Goal: Transaction & Acquisition: Purchase product/service

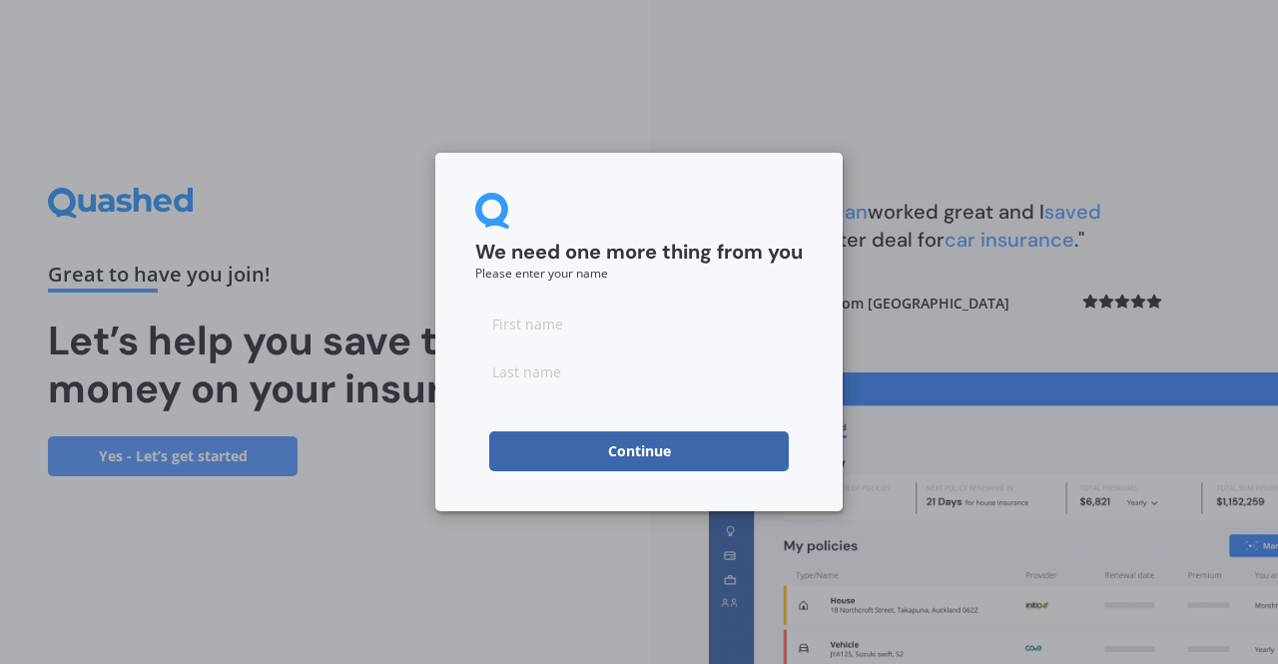
click at [581, 331] on input at bounding box center [638, 323] width 327 height 40
type input "t"
type input "[PERSON_NAME]"
click at [589, 458] on button "Continue" at bounding box center [638, 451] width 299 height 40
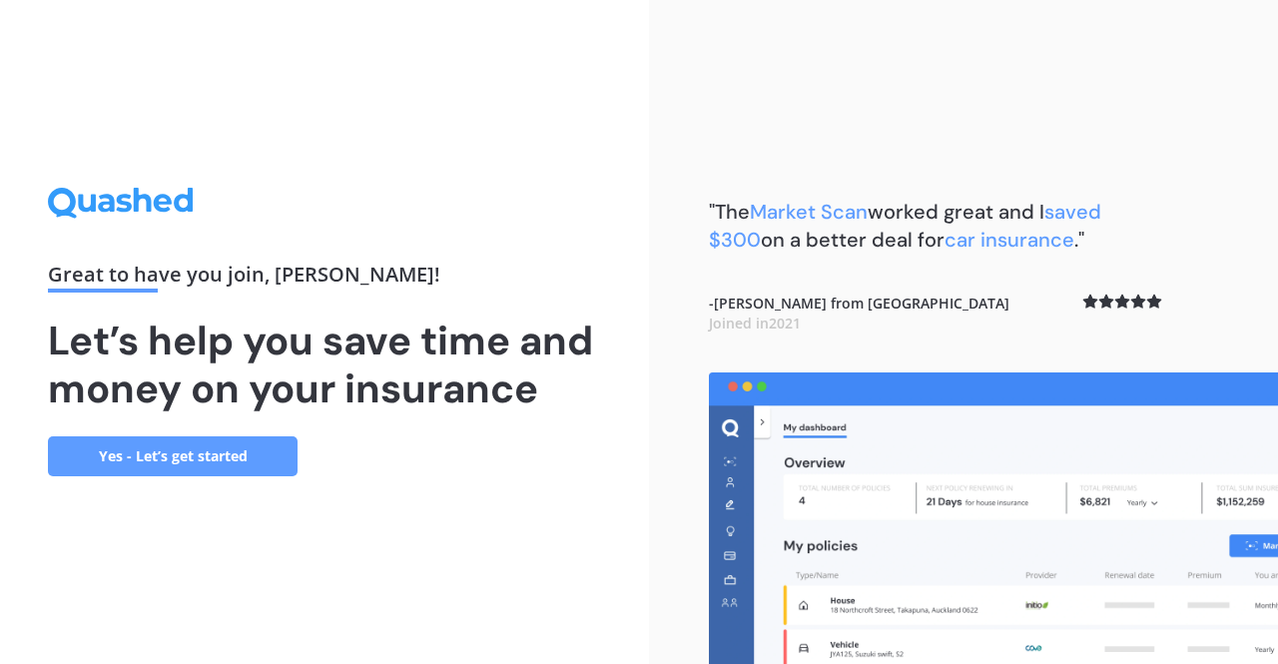
click at [230, 457] on link "Yes - Let’s get started" at bounding box center [173, 456] width 250 height 40
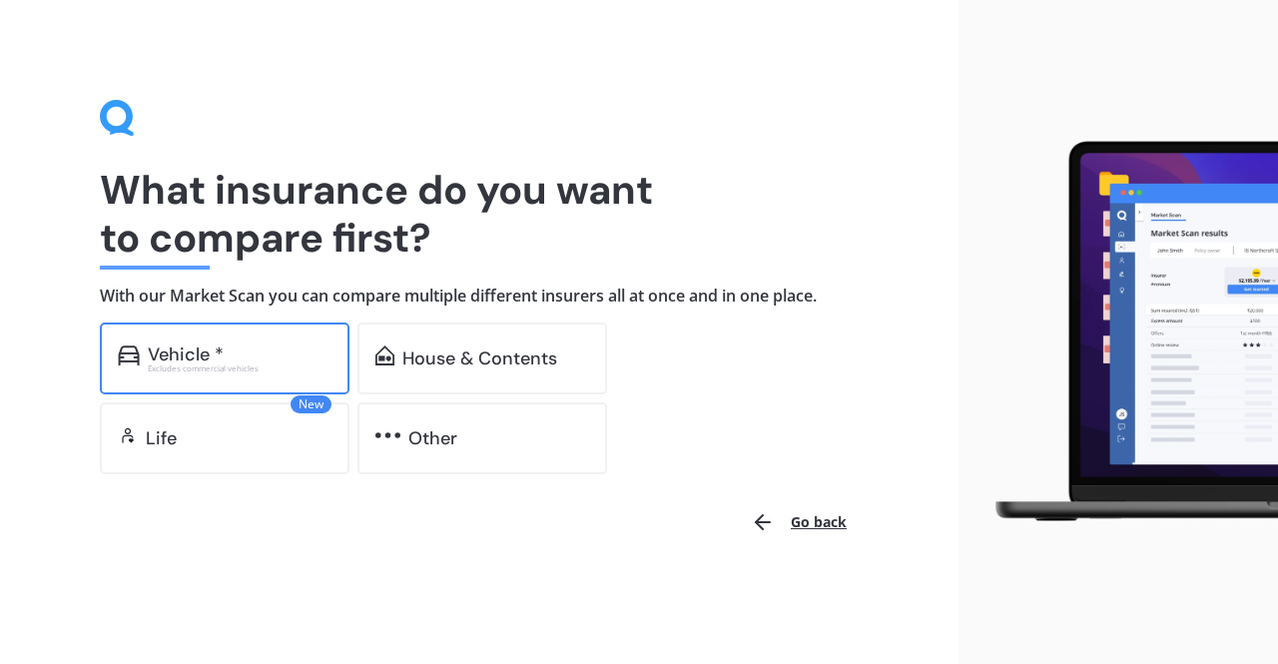
click at [304, 357] on div "Vehicle *" at bounding box center [240, 354] width 184 height 20
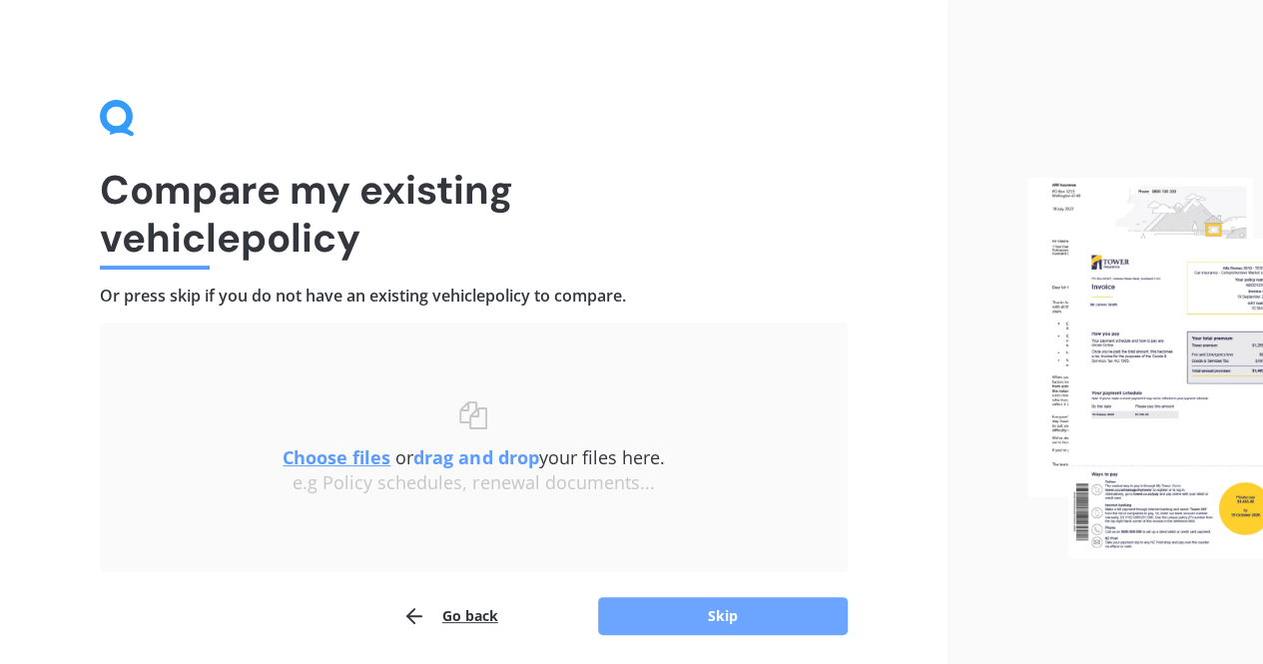
click at [668, 606] on button "Skip" at bounding box center [723, 616] width 250 height 38
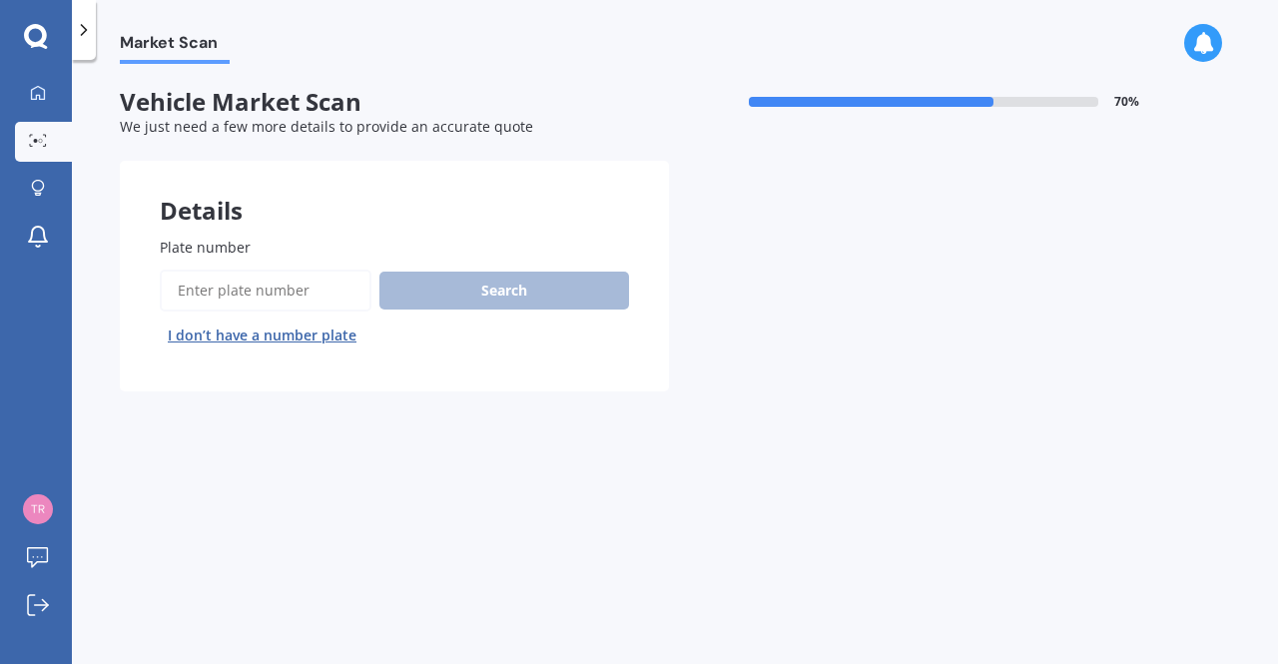
click at [209, 289] on input "Plate number" at bounding box center [266, 290] width 212 height 42
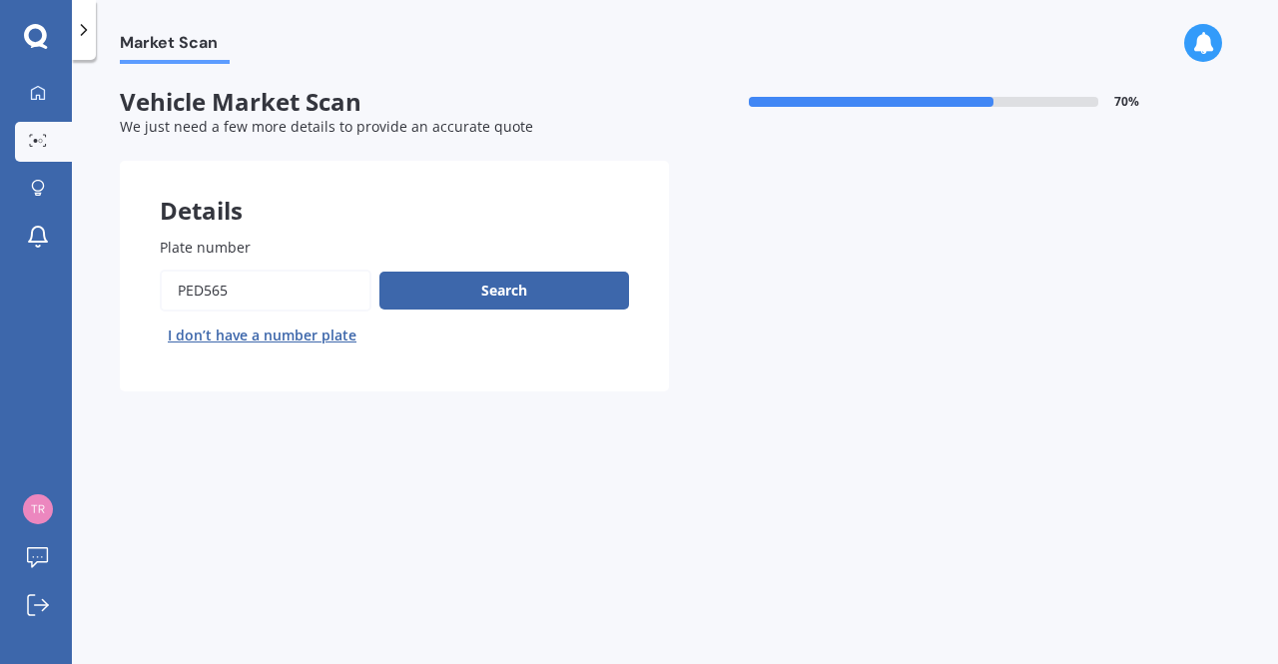
type input "ped565"
click at [0, 0] on button "Next" at bounding box center [0, 0] width 0 height 0
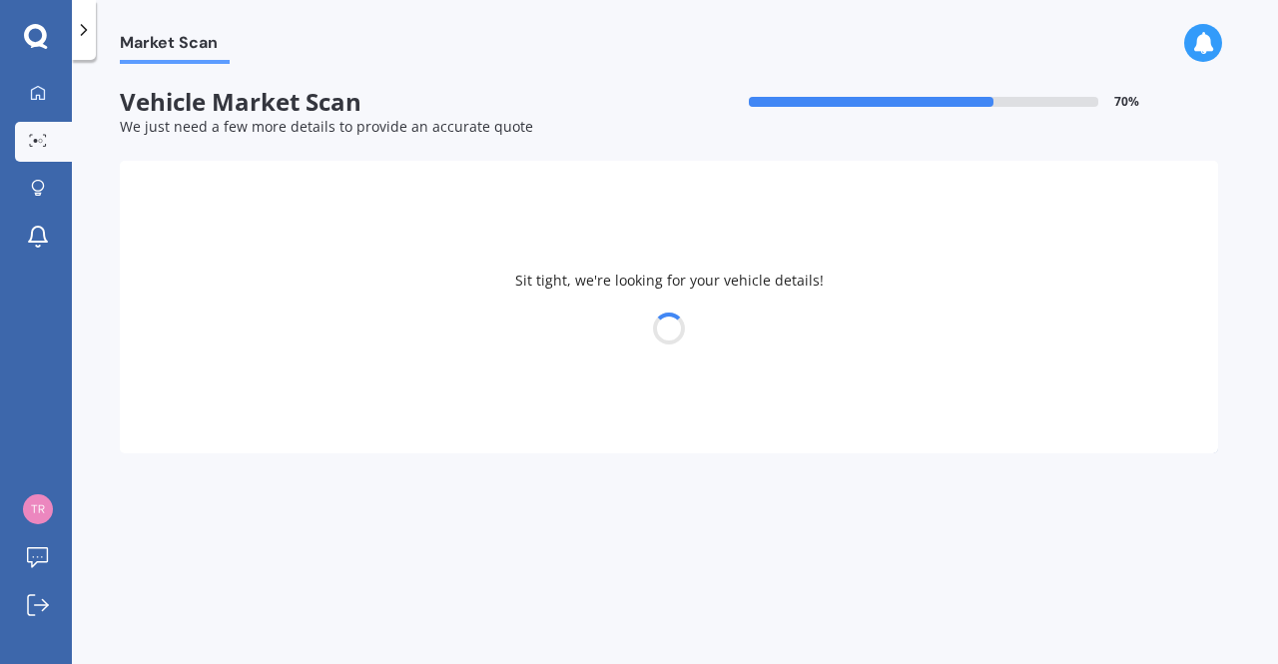
select select "NISSAN"
select select "X-TRAIL"
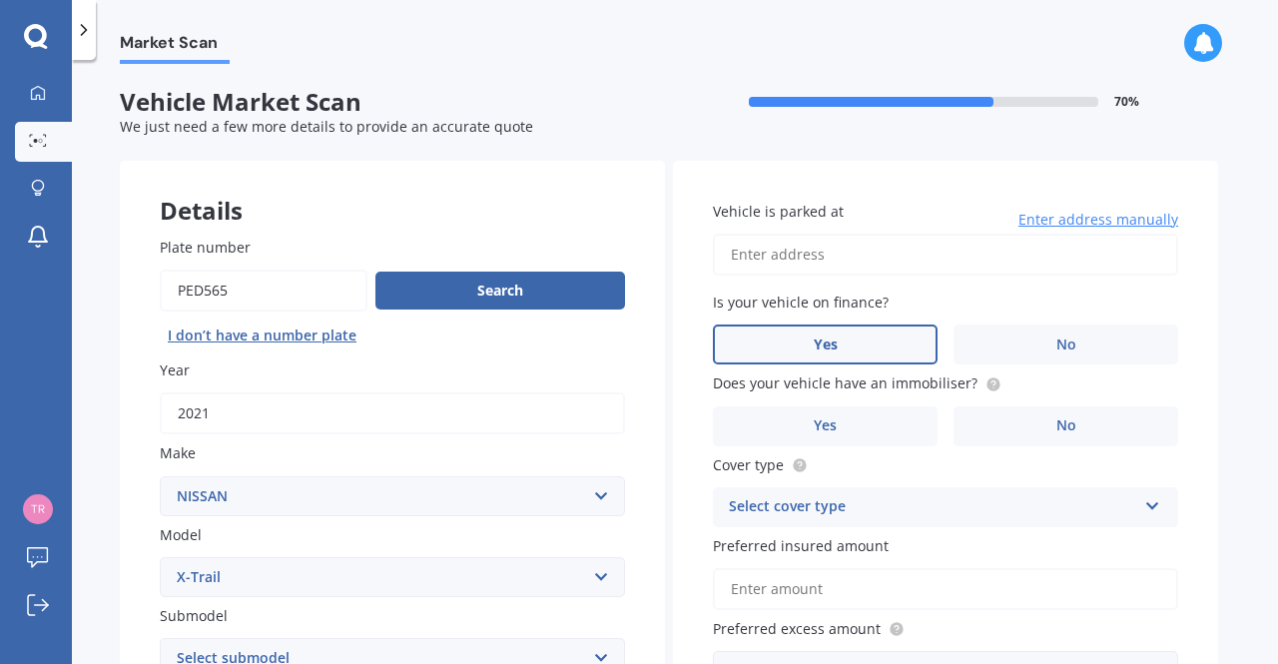
click at [853, 340] on label "Yes" at bounding box center [825, 344] width 225 height 40
click at [0, 0] on input "Yes" at bounding box center [0, 0] width 0 height 0
click at [1045, 432] on label "No" at bounding box center [1065, 426] width 225 height 40
click at [0, 0] on input "No" at bounding box center [0, 0] width 0 height 0
click at [960, 506] on div "Select cover type" at bounding box center [932, 507] width 407 height 24
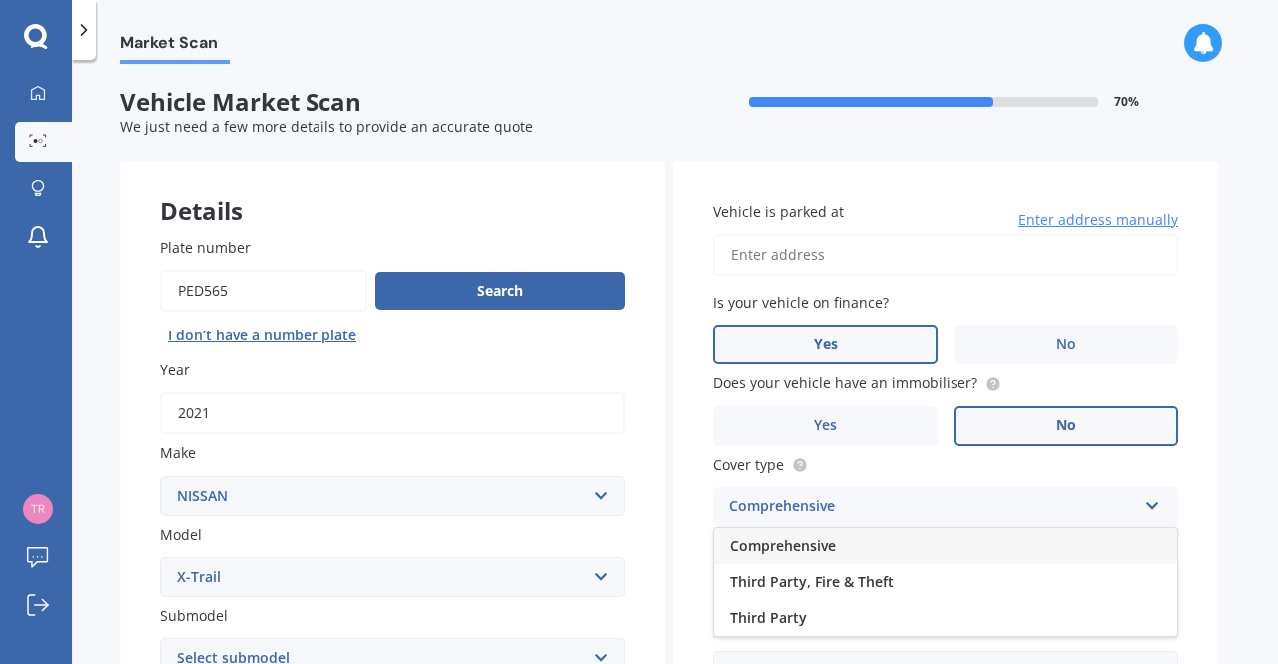
click at [810, 540] on span "Comprehensive" at bounding box center [783, 545] width 106 height 19
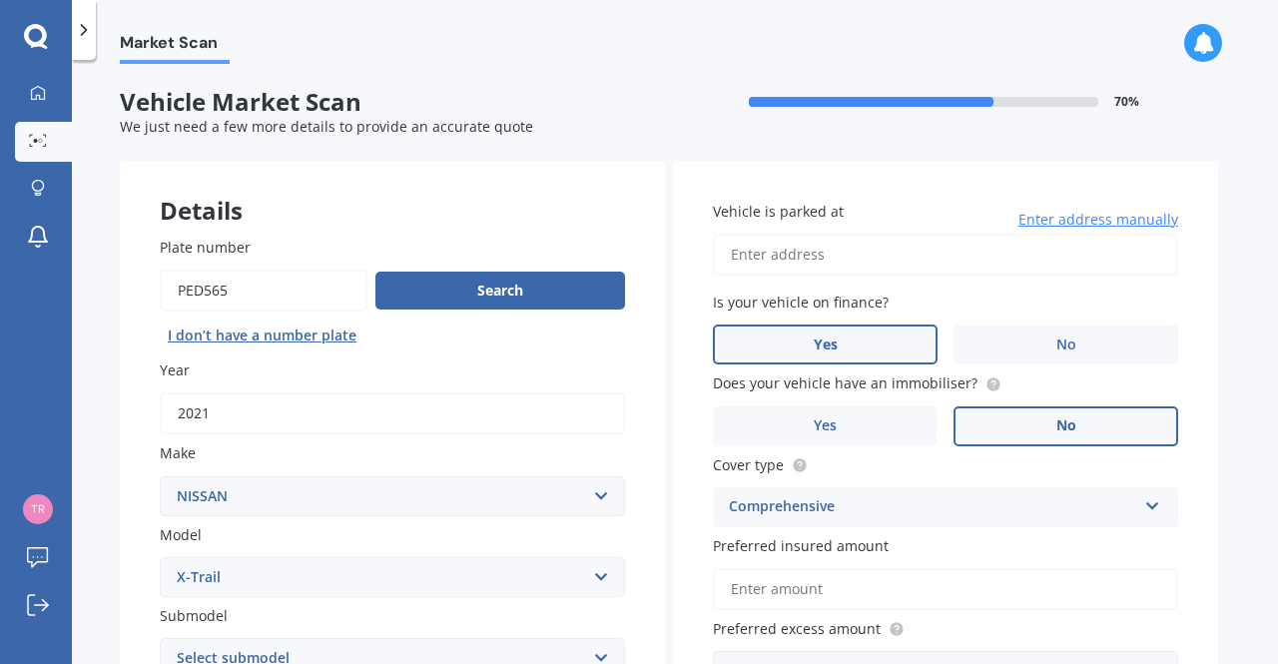
click at [864, 264] on input "Vehicle is parked at" at bounding box center [945, 255] width 465 height 42
type input "[STREET_ADDRESS]"
drag, startPoint x: 1266, startPoint y: 159, endPoint x: 1277, endPoint y: 212, distance: 54.0
click at [1277, 212] on div "Market Scan Vehicle Market Scan 70 % We just need a few more details to provide…" at bounding box center [675, 366] width 1206 height 604
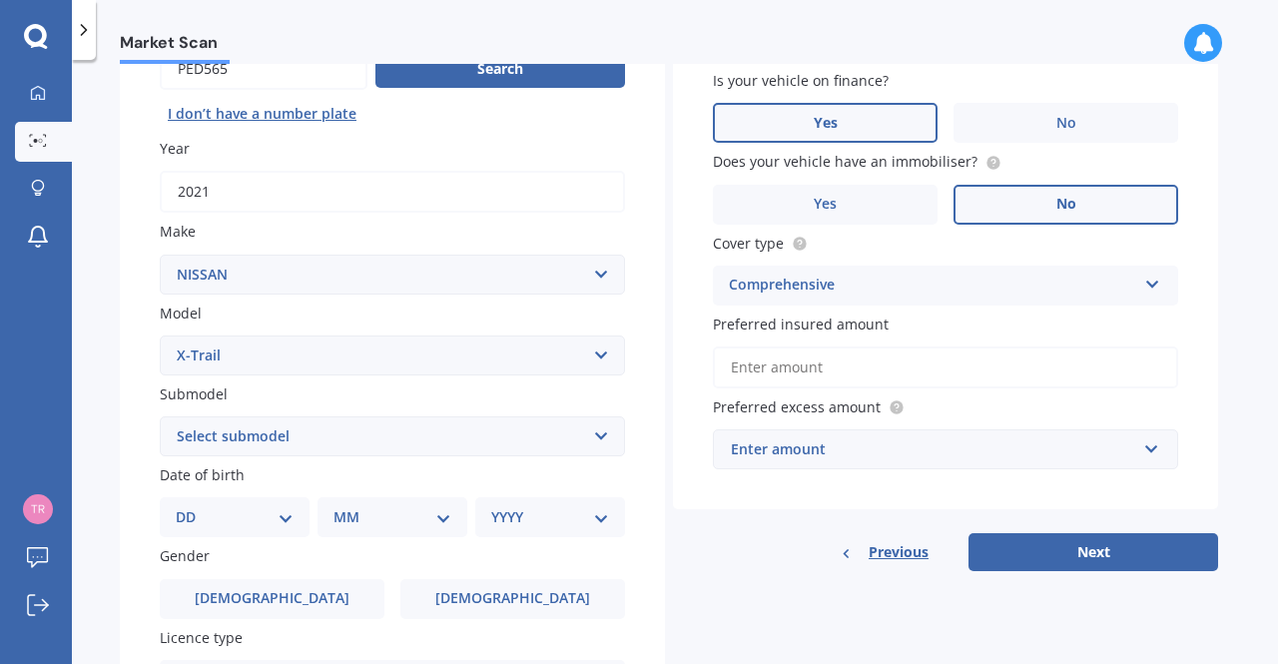
scroll to position [182, 0]
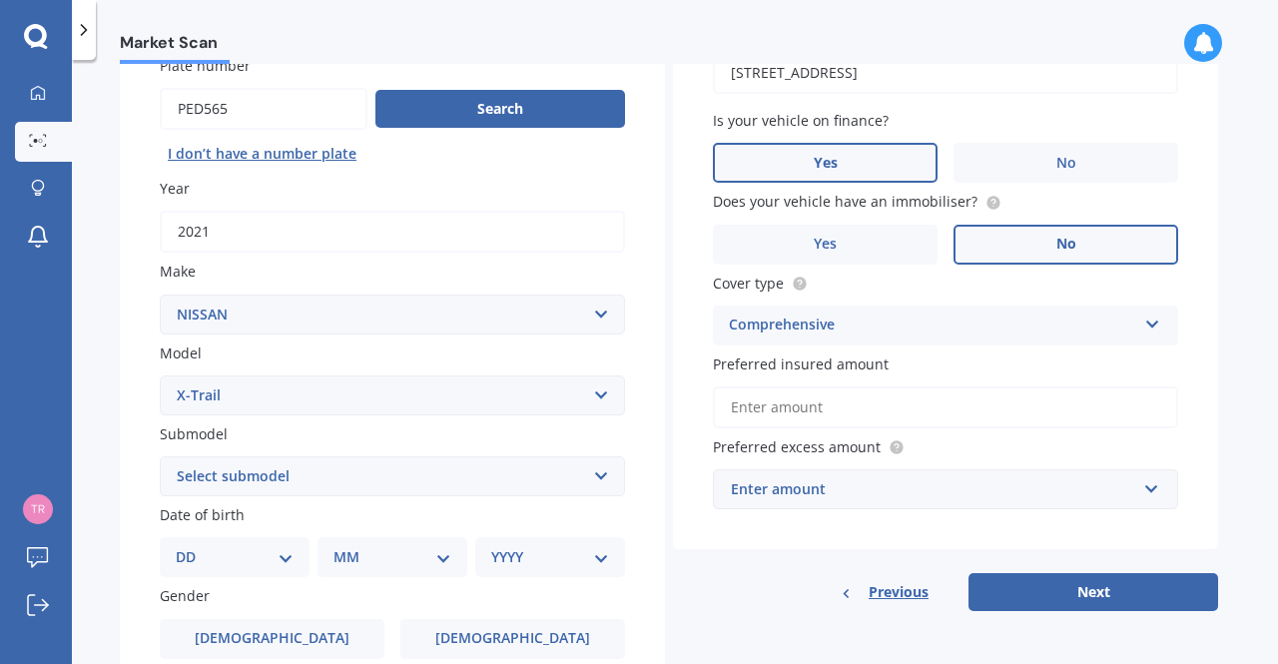
click at [785, 492] on div "Enter amount" at bounding box center [933, 489] width 405 height 22
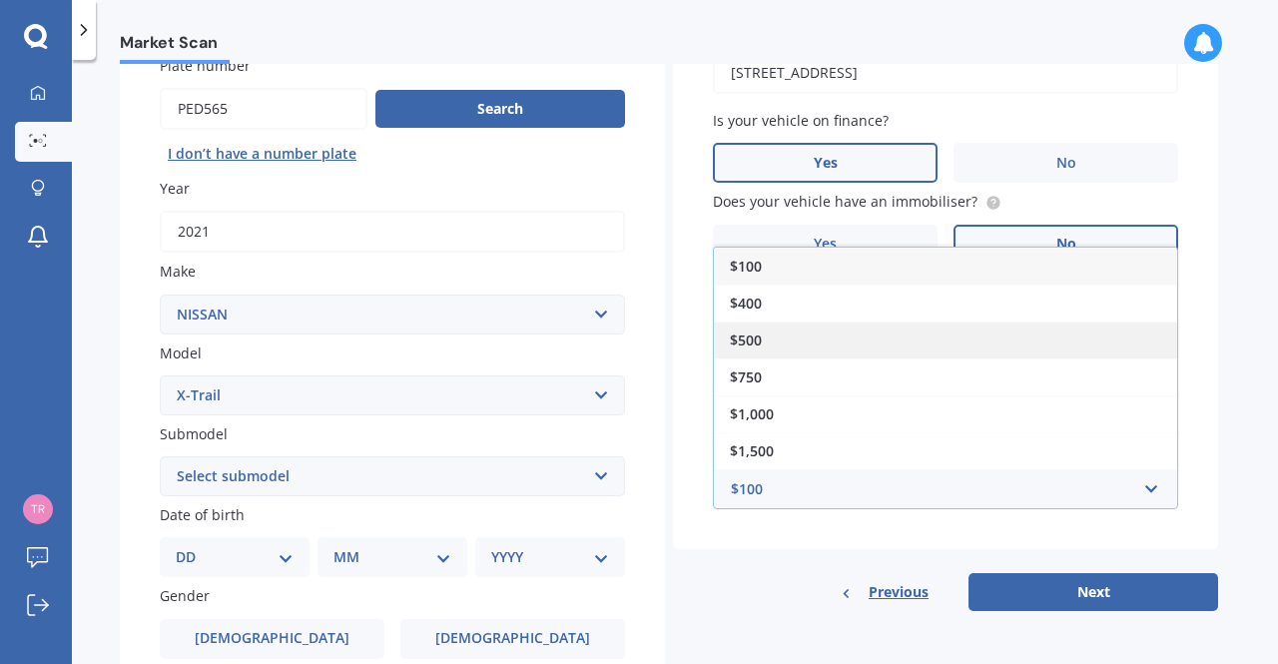
click at [745, 329] on div "$500" at bounding box center [945, 339] width 463 height 37
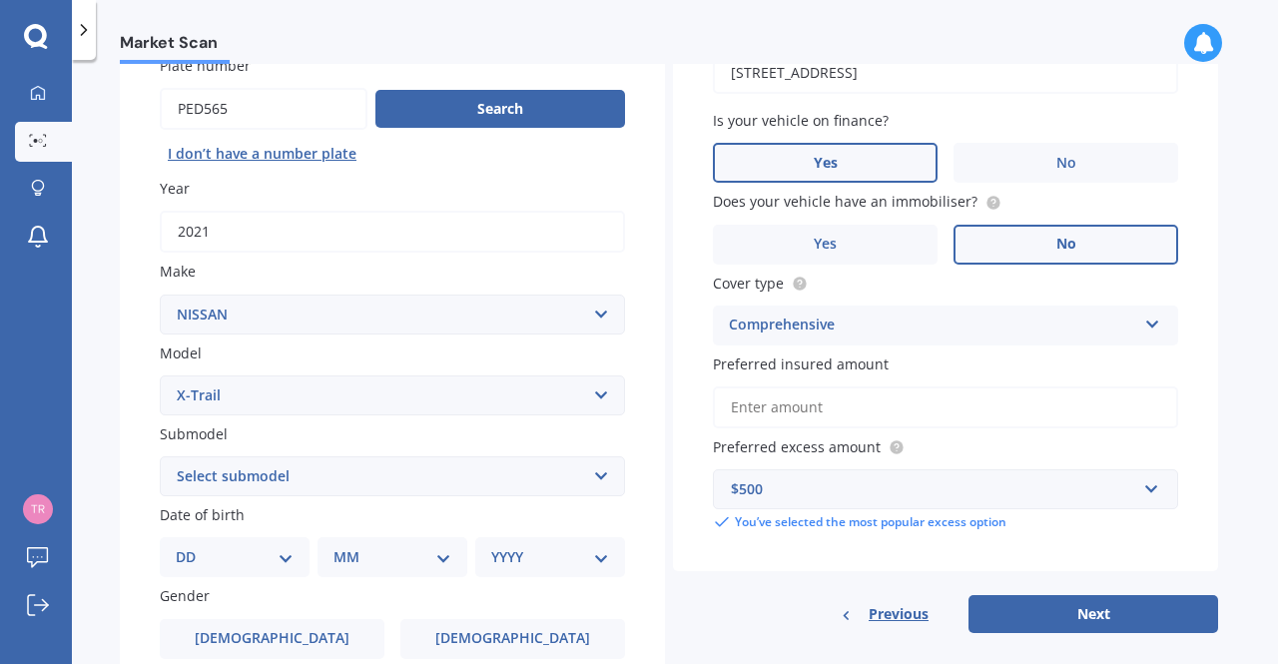
click at [240, 476] on select "Select submodel (All Other) 2000cc Hybrid 2WD non-turbo 4WD 20X Petrol ST ST 4W…" at bounding box center [392, 476] width 465 height 40
select select "ST-L 2.5P/6CVT/SW/5D"
click at [160, 457] on select "Select submodel (All Other) 2000cc Hybrid 2WD non-turbo 4WD 20X Petrol ST ST 4W…" at bounding box center [392, 476] width 465 height 40
click at [213, 556] on select "DD 01 02 03 04 05 06 07 08 09 10 11 12 13 14 15 16 17 18 19 20 21 22 23 24 25 2…" at bounding box center [235, 557] width 118 height 22
click at [192, 547] on select "DD 01 02 03 04 05 06 07 08 09 10 11 12 13 14 15 16 17 18 19 20 21 22 23 24 25 2…" at bounding box center [235, 557] width 118 height 22
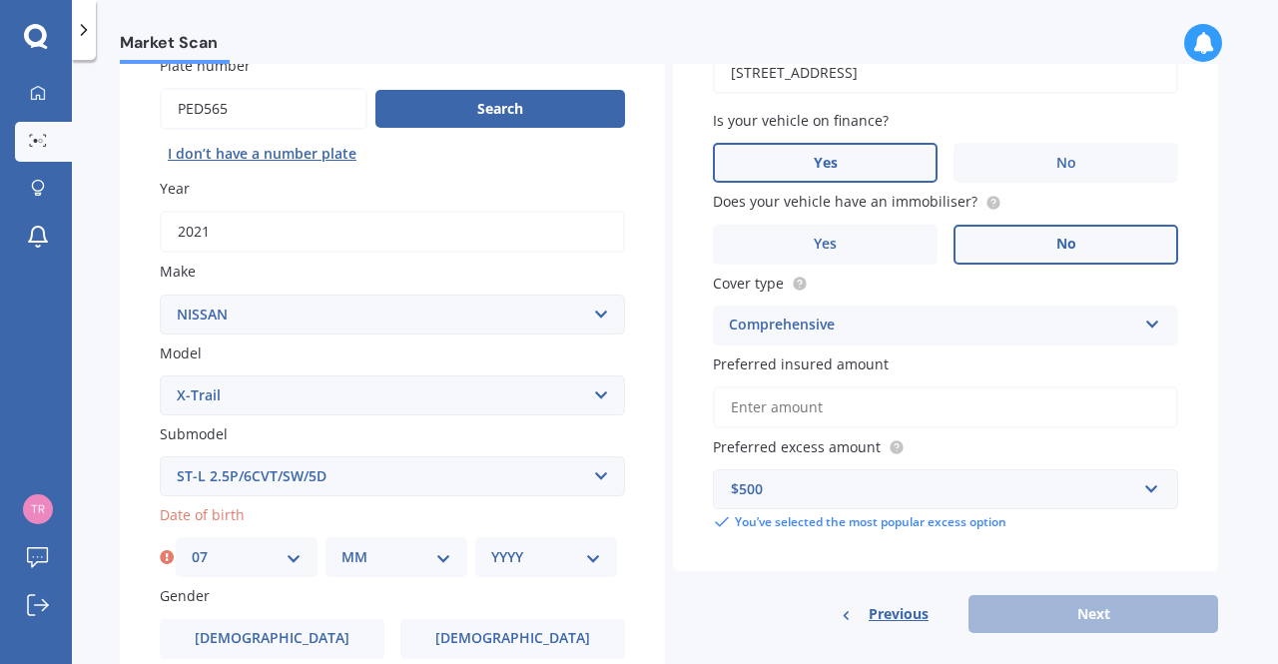
click at [379, 550] on select "MM 01 02 03 04 05 06 07 08 09 10 11 12" at bounding box center [396, 557] width 110 height 22
click at [231, 558] on select "DD 01 02 03 04 05 06 07 08 09 10 11 12 13 14 15 16 17 18 19 20 21 22 23 24 25 2…" at bounding box center [247, 557] width 110 height 22
select select "20"
click at [192, 547] on select "DD 01 02 03 04 05 06 07 08 09 10 11 12 13 14 15 16 17 18 19 20 21 22 23 24 25 2…" at bounding box center [247, 557] width 110 height 22
click at [411, 550] on select "MM 01 02 03 04 05 06 07 08 09 10 11 12" at bounding box center [396, 557] width 110 height 22
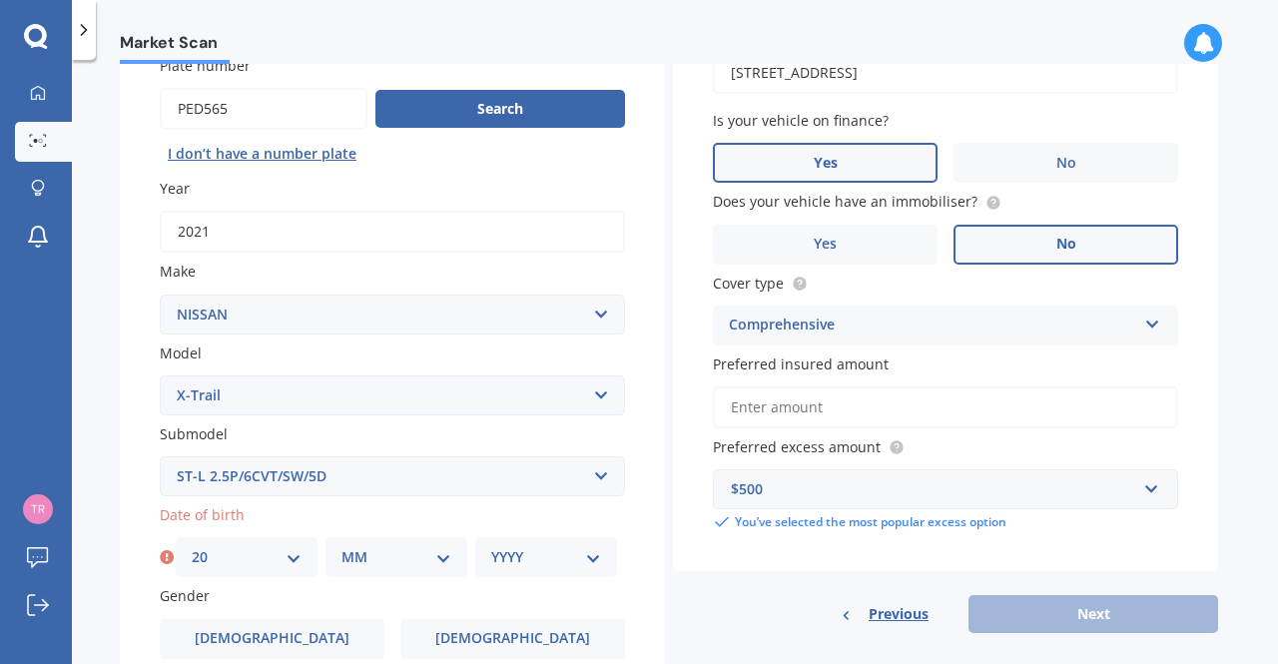
select select "07"
click at [341, 547] on select "MM 01 02 03 04 05 06 07 08 09 10 11 12" at bounding box center [396, 557] width 110 height 22
click at [555, 542] on div "YYYY 2025 2024 2023 2022 2021 2020 2019 2018 2017 2016 2015 2014 2013 2012 2011…" at bounding box center [546, 557] width 142 height 40
click at [591, 554] on select "YYYY 2025 2024 2023 2022 2021 2020 2019 2018 2017 2016 2015 2014 2013 2012 2011…" at bounding box center [546, 557] width 110 height 22
click at [591, 559] on select "YYYY 2025 2024 2023 2022 2021 2020 2019 2018 2017 2016 2015 2014 2013 2012 2011…" at bounding box center [546, 557] width 110 height 22
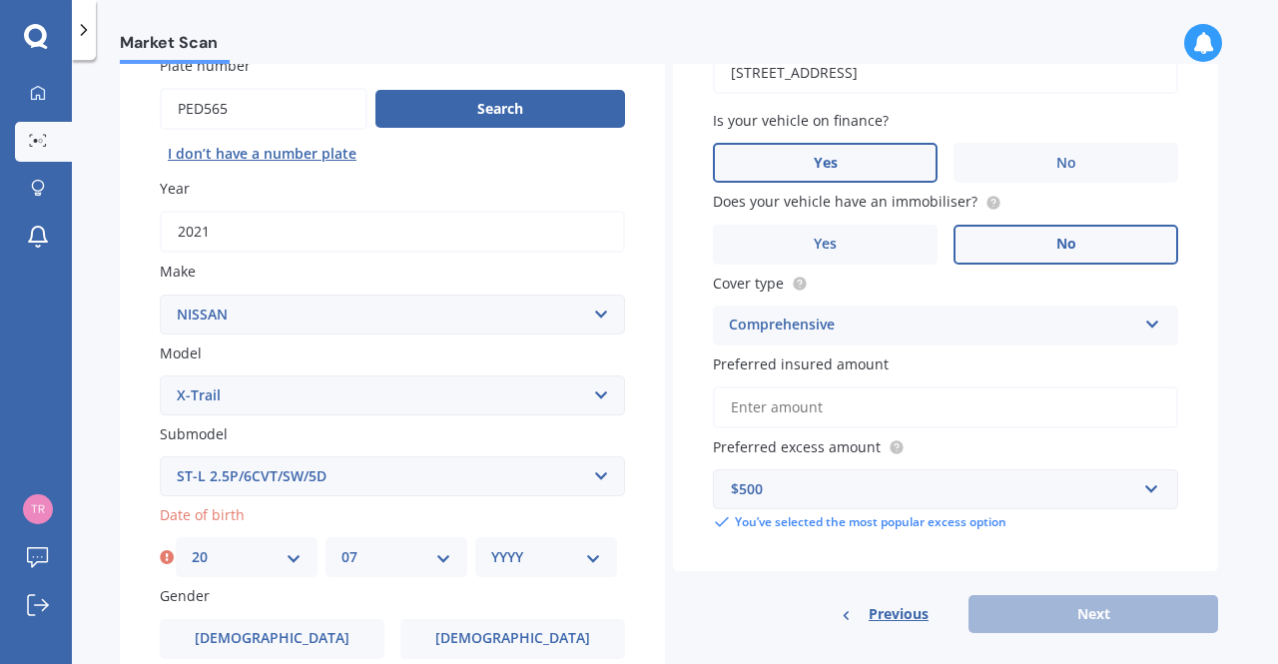
click at [591, 559] on select "YYYY 2025 2024 2023 2022 2021 2020 2019 2018 2017 2016 2015 2014 2013 2012 2011…" at bounding box center [546, 557] width 110 height 22
click at [593, 565] on select "YYYY 2025 2024 2023 2022 2021 2020 2019 2018 2017 2016 2015 2014 2013 2012 2011…" at bounding box center [546, 557] width 110 height 22
click at [584, 562] on select "YYYY 2025 2024 2023 2022 2021 2020 2019 2018 2017 2016 2015 2014 2013 2012 2011…" at bounding box center [546, 557] width 110 height 22
select select "1992"
click at [491, 547] on select "YYYY 2025 2024 2023 2022 2021 2020 2019 2018 2017 2016 2015 2014 2013 2012 2011…" at bounding box center [546, 557] width 110 height 22
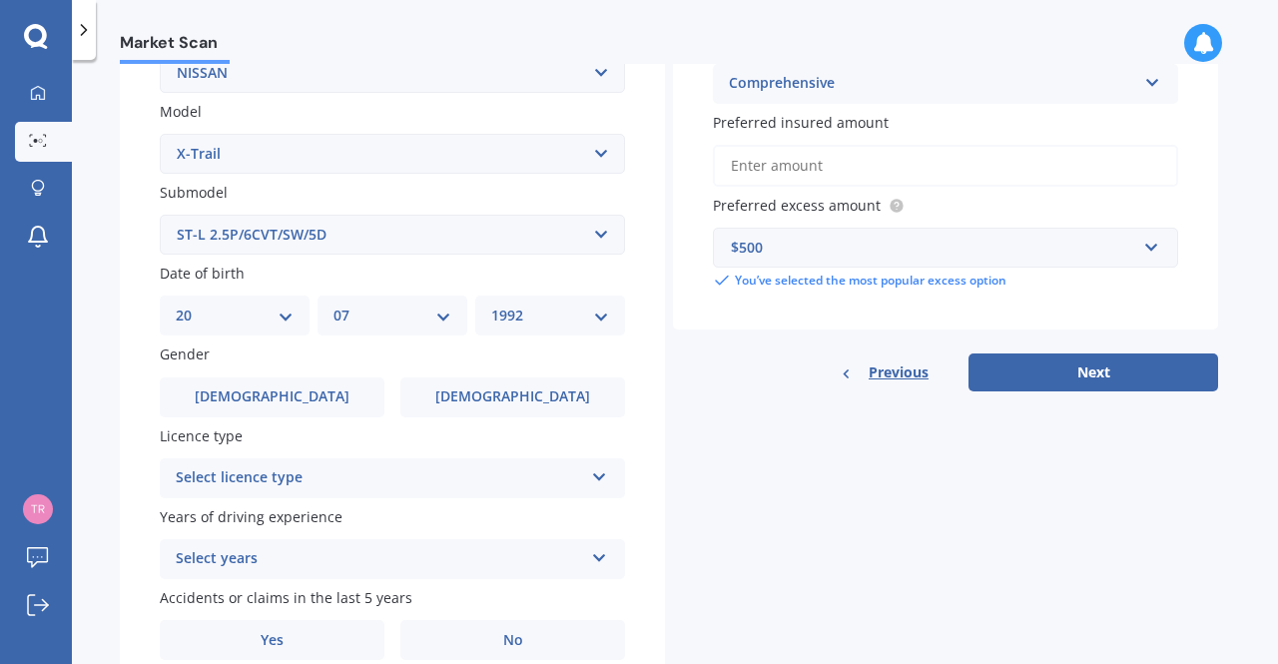
scroll to position [414, 0]
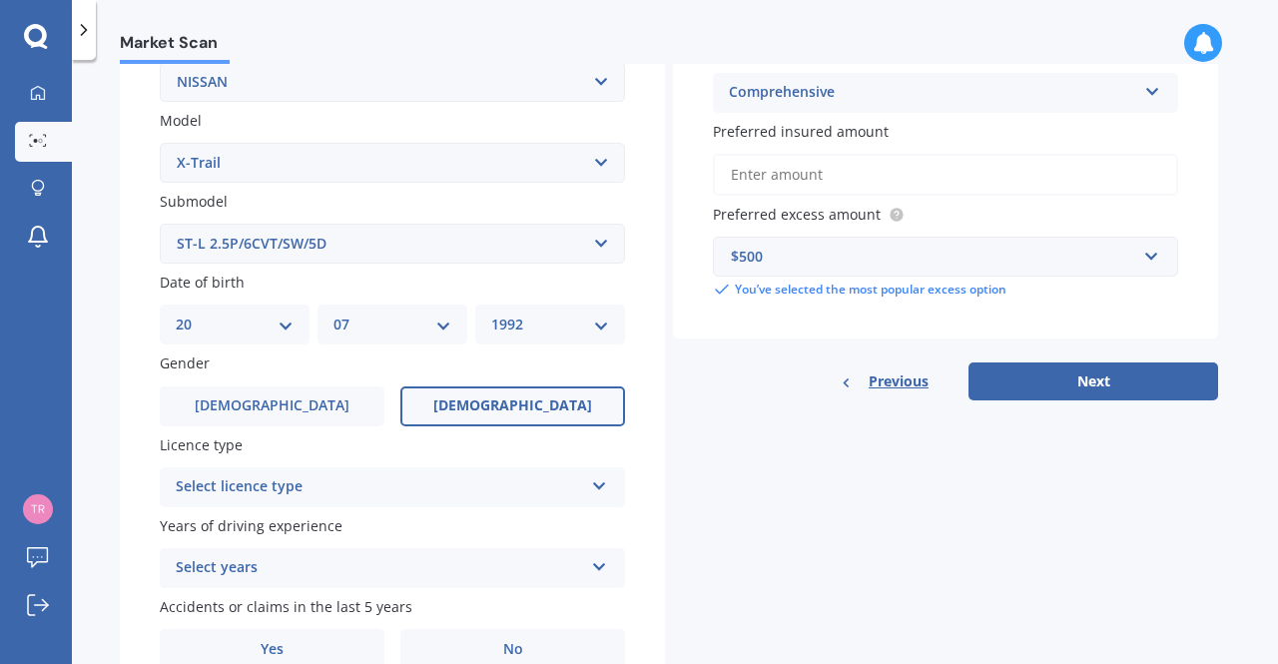
click at [499, 412] on span "[DEMOGRAPHIC_DATA]" at bounding box center [512, 405] width 159 height 17
click at [0, 0] on input "[DEMOGRAPHIC_DATA]" at bounding box center [0, 0] width 0 height 0
click at [455, 504] on div "Select licence type NZ Full NZ Restricted NZ Learners [GEOGRAPHIC_DATA] [GEOGRA…" at bounding box center [392, 487] width 465 height 40
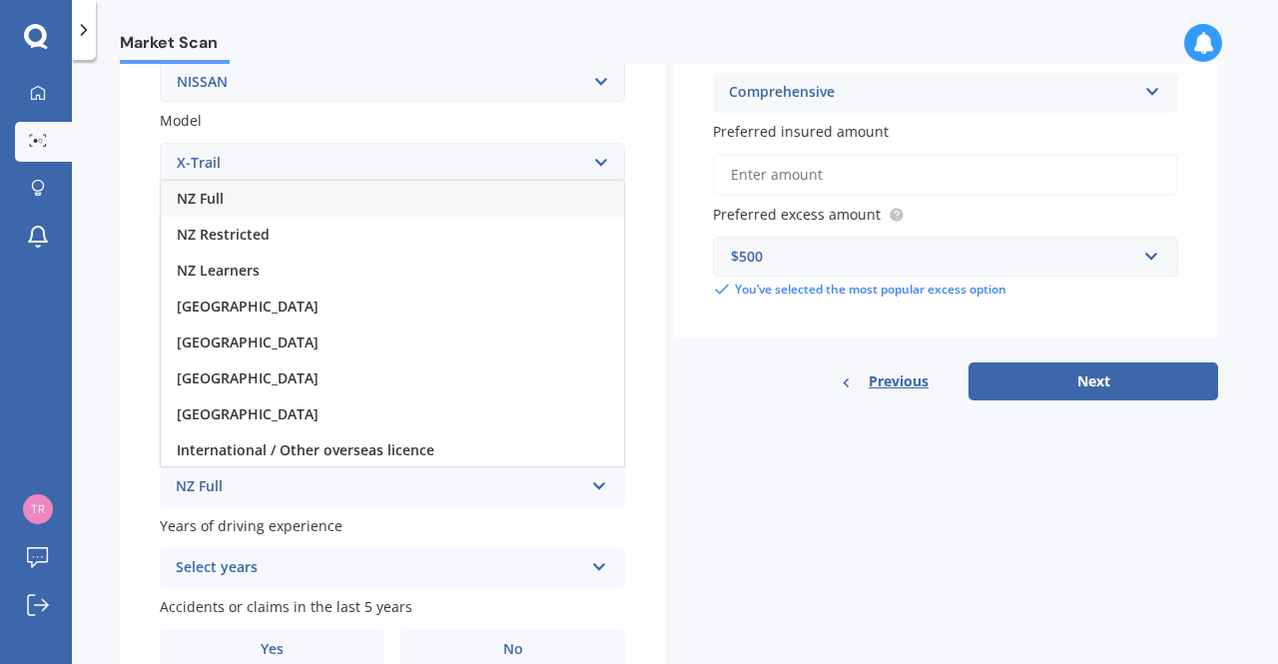
click at [246, 208] on div "NZ Full" at bounding box center [392, 199] width 463 height 36
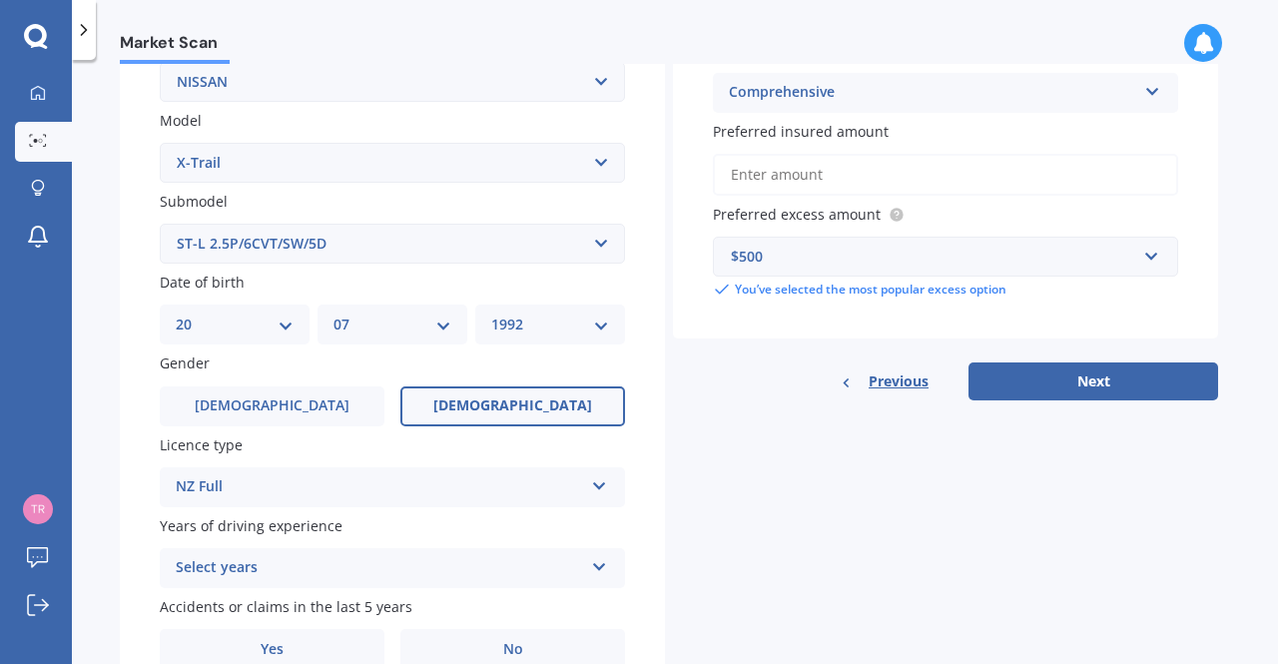
click at [212, 562] on div "Select years" at bounding box center [379, 568] width 407 height 24
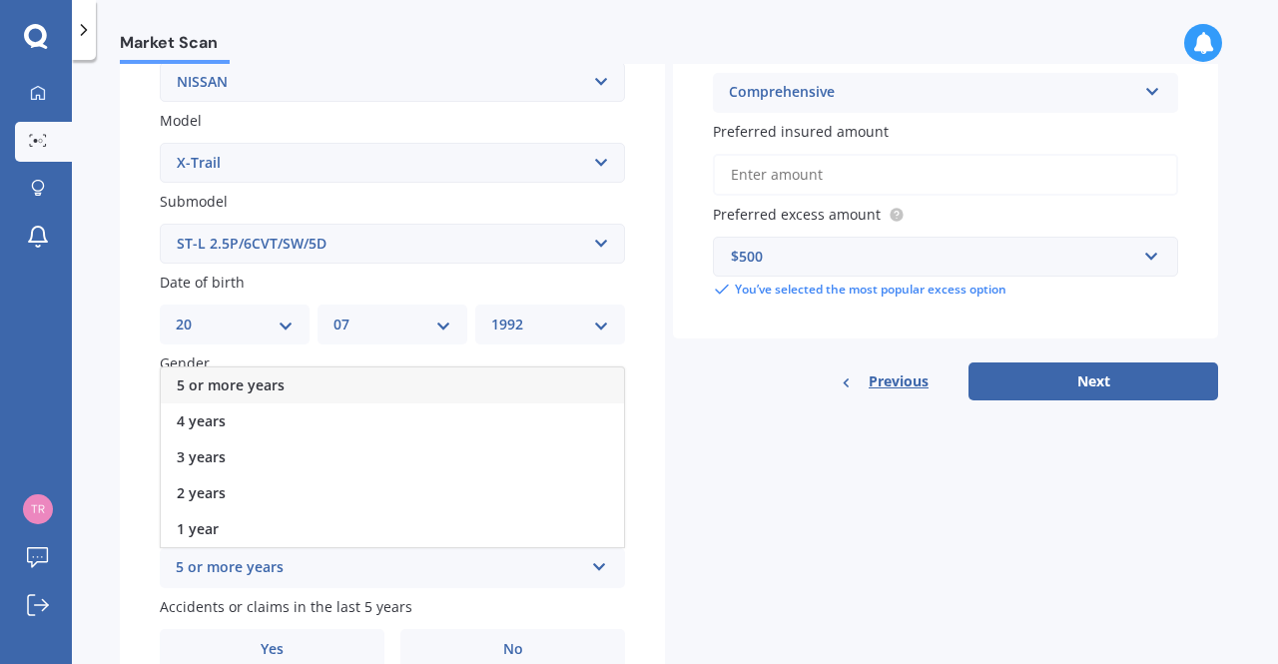
click at [226, 376] on div "5 or more years" at bounding box center [392, 385] width 463 height 36
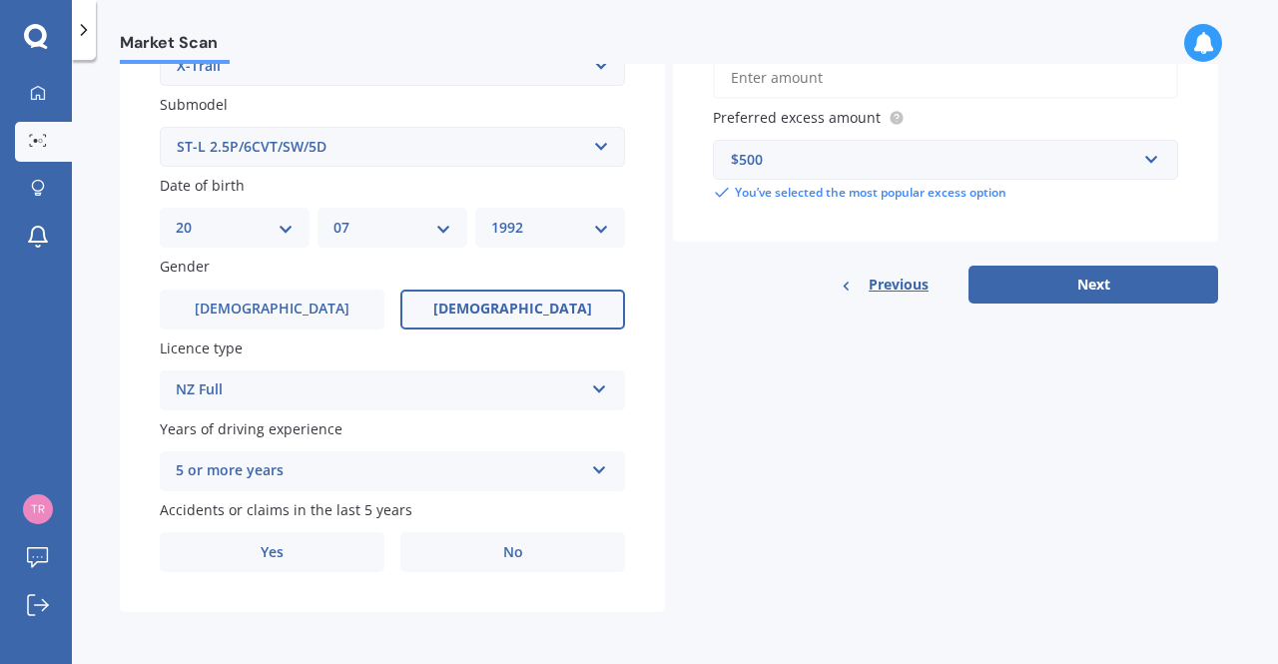
scroll to position [514, 0]
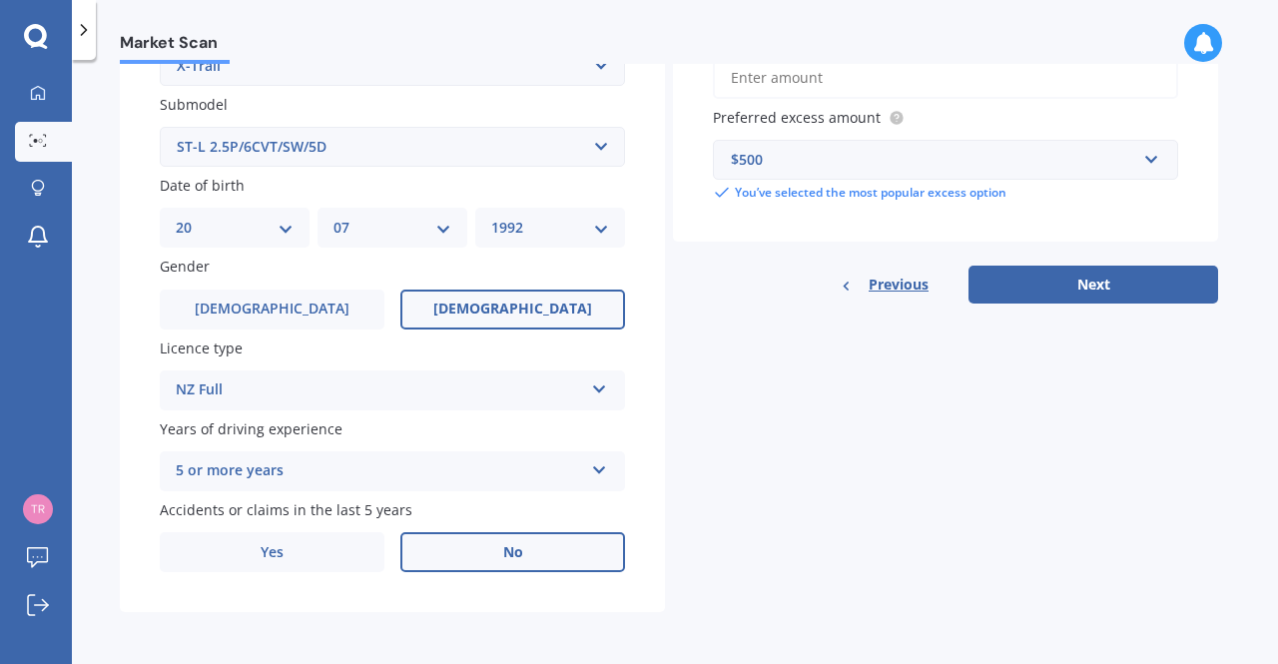
click at [485, 559] on label "No" at bounding box center [512, 552] width 225 height 40
click at [0, 0] on input "No" at bounding box center [0, 0] width 0 height 0
click at [1015, 280] on button "Next" at bounding box center [1093, 284] width 250 height 38
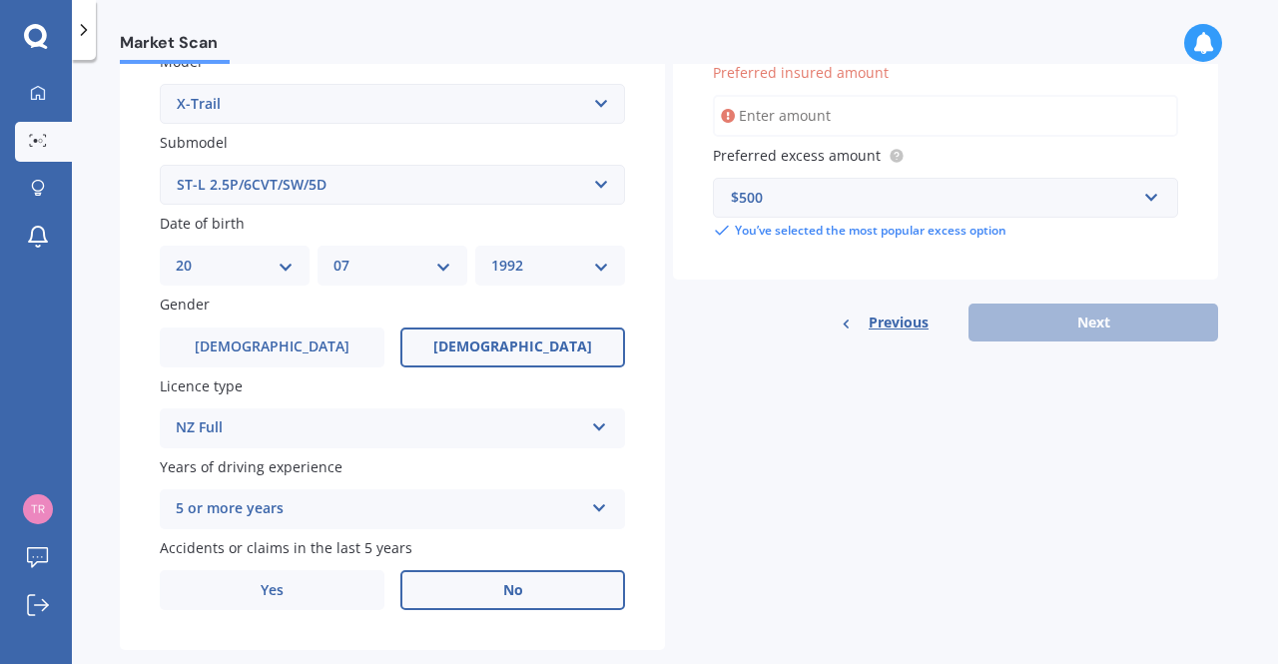
scroll to position [472, 0]
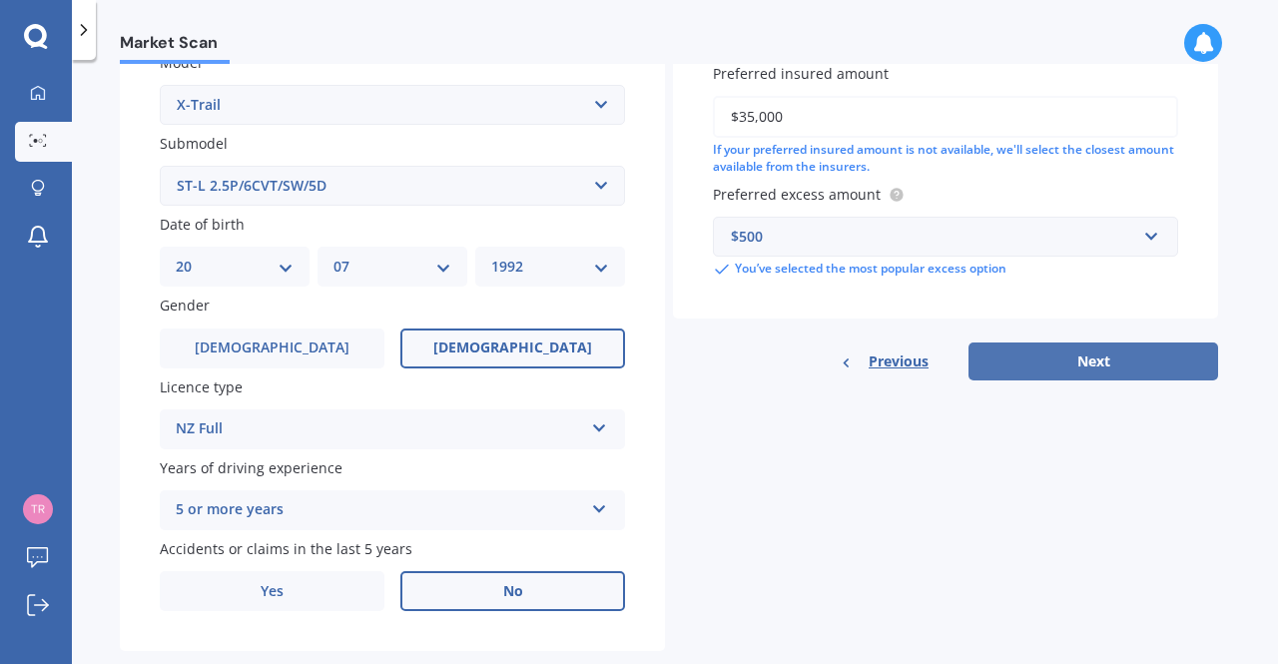
type input "$35,000"
click at [1028, 363] on button "Next" at bounding box center [1093, 361] width 250 height 38
select select "20"
select select "07"
select select "1992"
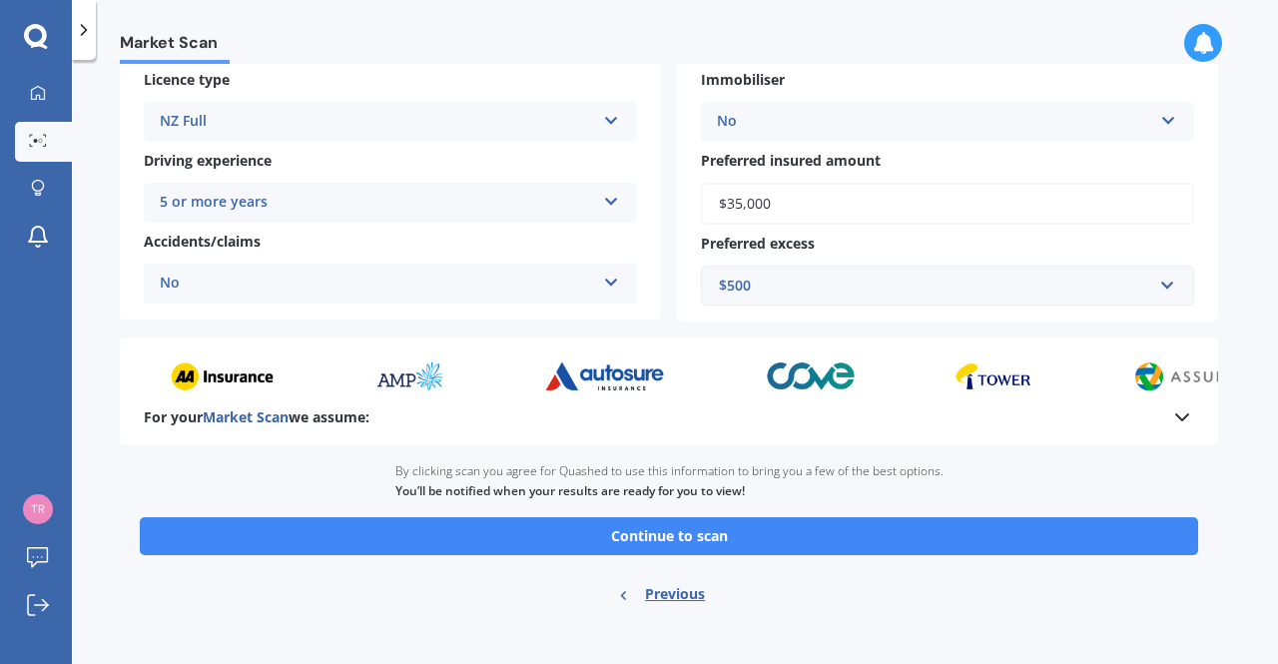
scroll to position [355, 0]
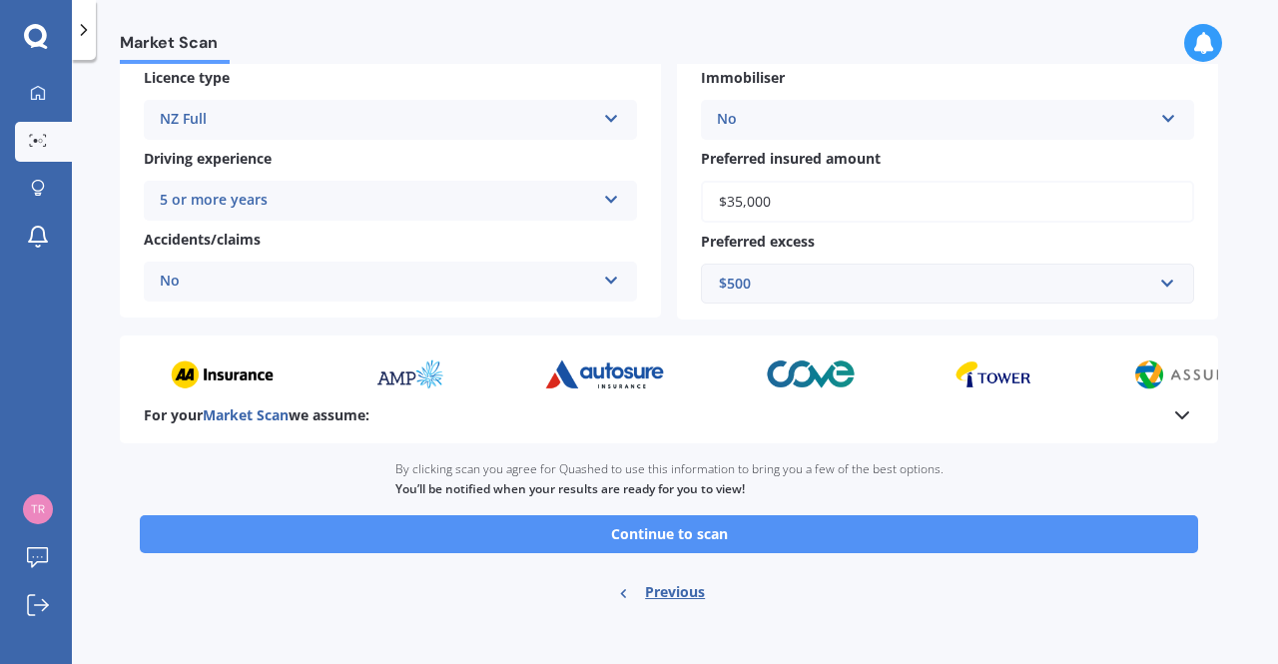
click at [681, 534] on button "Continue to scan" at bounding box center [669, 534] width 1058 height 38
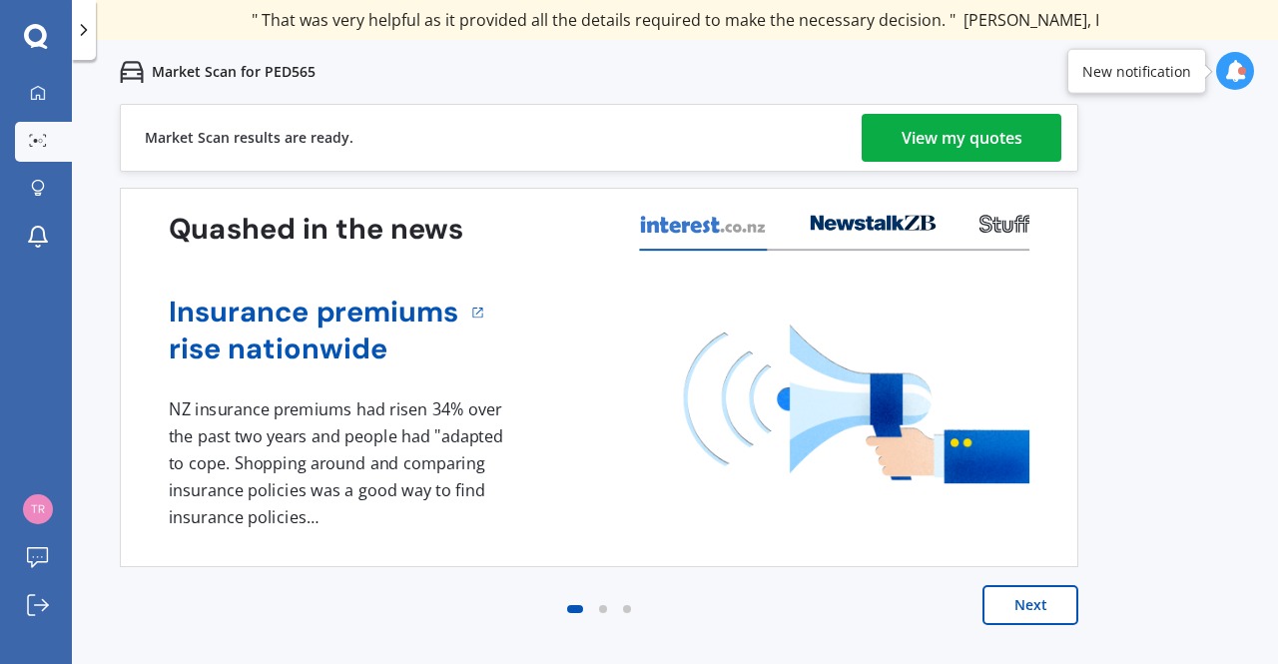
click at [922, 143] on div "View my quotes" at bounding box center [961, 138] width 121 height 48
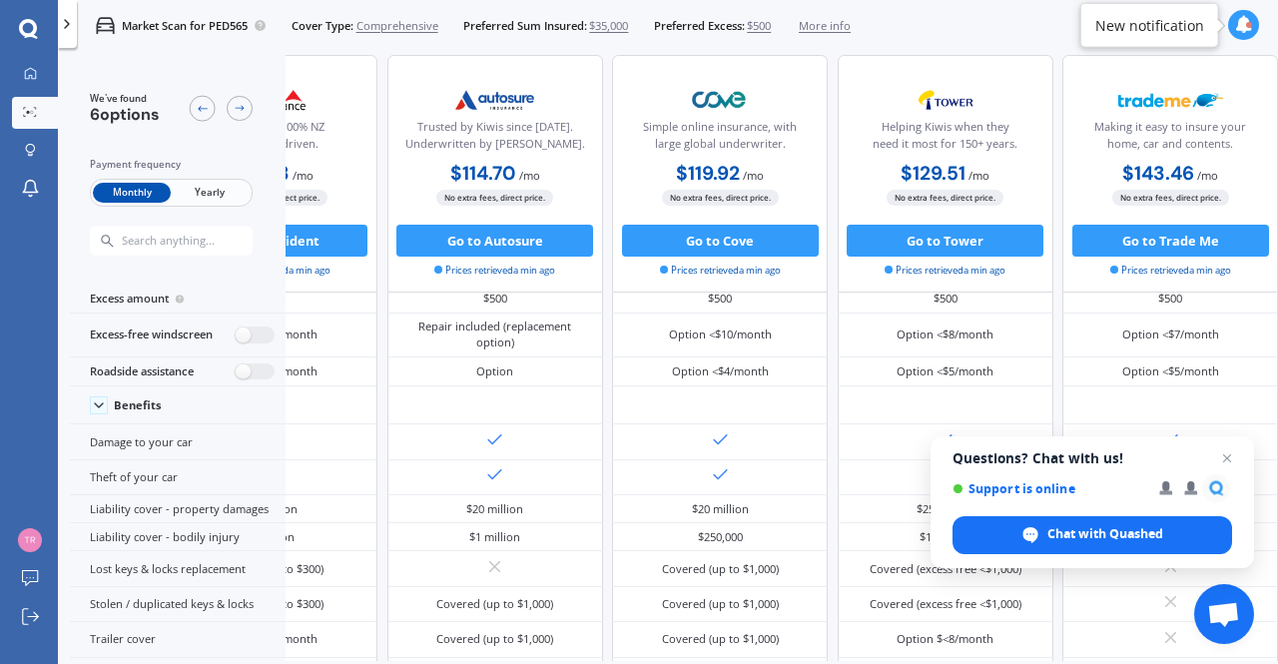
scroll to position [0, 447]
